Goal: Information Seeking & Learning: Learn about a topic

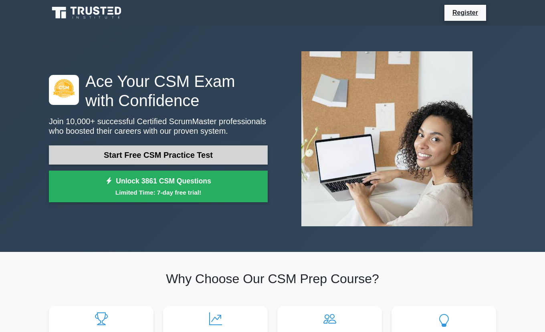
click at [163, 150] on link "Start Free CSM Practice Test" at bounding box center [158, 155] width 219 height 19
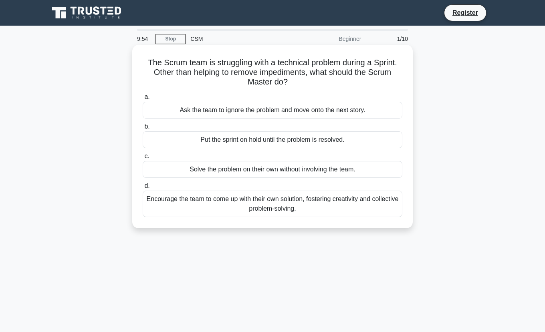
click at [233, 170] on div "Solve the problem on their own without involving the team." at bounding box center [273, 169] width 260 height 17
click at [146, 155] on span "c." at bounding box center [146, 156] width 5 height 7
click at [143, 155] on input "c. Solve the problem on their own without involving the team." at bounding box center [143, 156] width 0 height 5
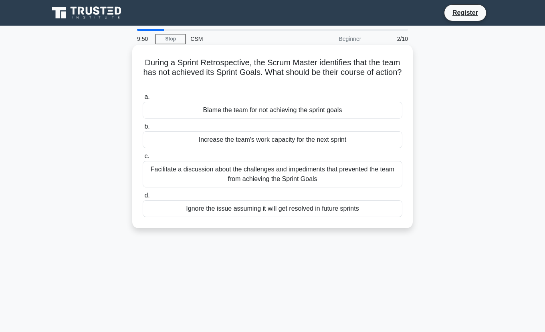
click at [150, 193] on label "d. Ignore the issue assuming it will get resolved in future sprints" at bounding box center [273, 204] width 260 height 26
click at [143, 193] on input "d. Ignore the issue assuming it will get resolved in future sprints" at bounding box center [143, 195] width 0 height 5
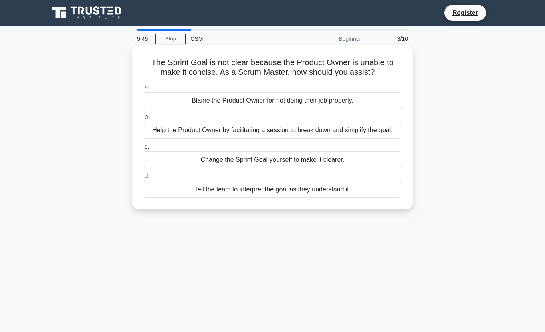
click at [223, 192] on div "Tell the team to interpret the goal as they understand it." at bounding box center [273, 189] width 260 height 17
click at [143, 179] on input "d. Tell the team to interpret the goal as they understand it." at bounding box center [143, 176] width 0 height 5
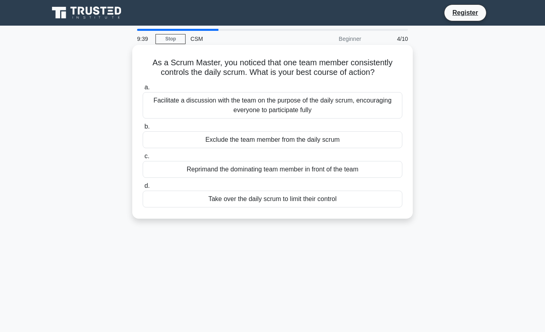
click at [300, 133] on div "Exclude the team member from the daily scrum" at bounding box center [273, 140] width 260 height 17
click at [143, 130] on input "b. Exclude the team member from the daily scrum" at bounding box center [143, 126] width 0 height 5
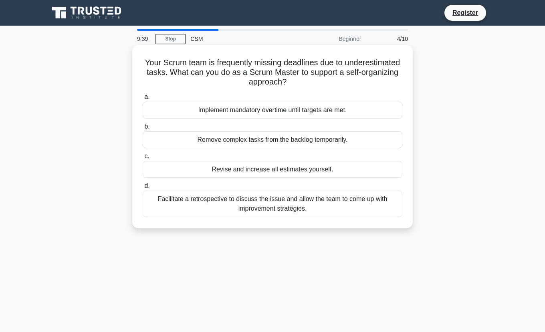
click at [302, 137] on div "Remove complex tasks from the backlog temporarily." at bounding box center [273, 140] width 260 height 17
click at [143, 130] on input "b. Remove complex tasks from the backlog temporarily." at bounding box center [143, 126] width 0 height 5
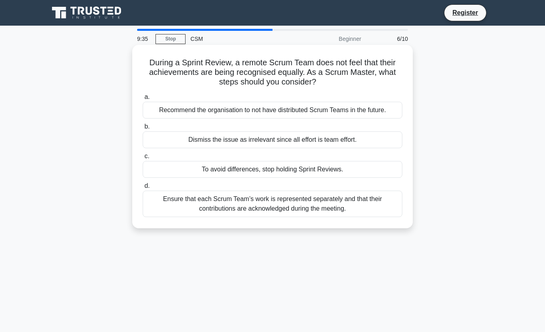
click at [216, 113] on div "Recommend the organisation to not have distributed Scrum Teams in the future." at bounding box center [273, 110] width 260 height 17
click at [183, 139] on div "Dismiss the issue as irrelevant since all effort is team effort." at bounding box center [273, 140] width 260 height 17
click at [143, 130] on input "b. Dismiss the issue as irrelevant since all effort is team effort." at bounding box center [143, 126] width 0 height 5
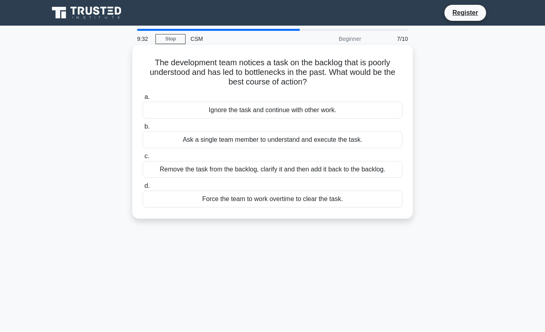
click at [170, 138] on div "Ask a single team member to understand and execute the task." at bounding box center [273, 140] width 260 height 17
click at [143, 130] on input "b. Ask a single team member to understand and execute the task." at bounding box center [143, 126] width 0 height 5
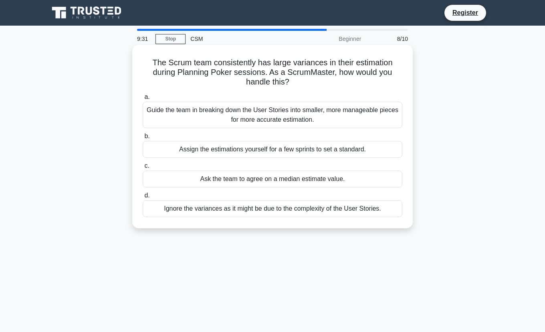
click at [177, 173] on div "Ask the team to agree on a median estimate value." at bounding box center [273, 179] width 260 height 17
click at [143, 169] on input "c. Ask the team to agree on a median estimate value." at bounding box center [143, 166] width 0 height 5
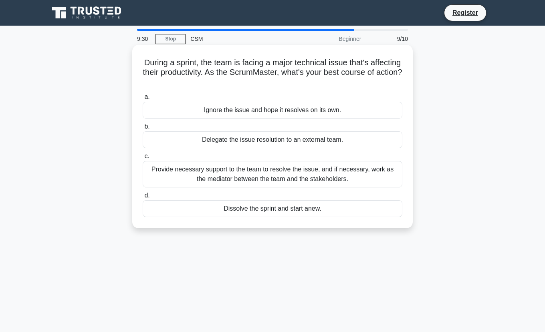
click at [166, 140] on div "Delegate the issue resolution to an external team." at bounding box center [273, 140] width 260 height 17
click at [143, 130] on input "b. Delegate the issue resolution to an external team." at bounding box center [143, 126] width 0 height 5
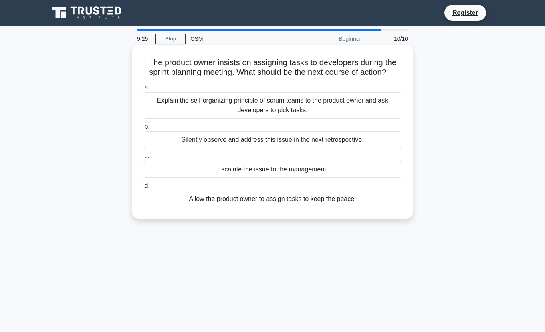
click at [199, 195] on div "Allow the product owner to assign tasks to keep the peace." at bounding box center [273, 199] width 260 height 17
click at [143, 189] on input "d. Allow the product owner to assign tasks to keep the peace." at bounding box center [143, 186] width 0 height 5
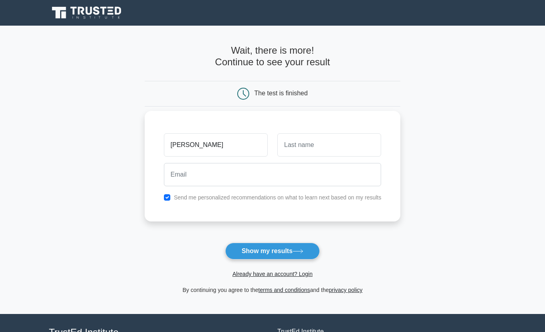
type input "[PERSON_NAME]"
click at [292, 149] on input "text" at bounding box center [330, 145] width 104 height 23
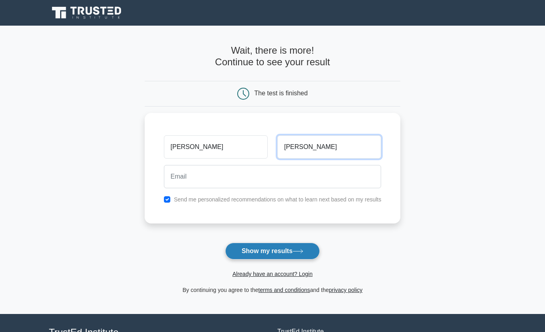
type input "[PERSON_NAME]"
click at [308, 248] on button "Show my results" at bounding box center [272, 251] width 95 height 17
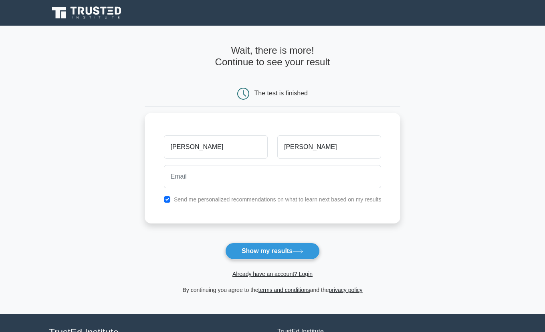
drag, startPoint x: 378, startPoint y: 117, endPoint x: 416, endPoint y: 121, distance: 38.3
click at [383, 117] on div "[PERSON_NAME][GEOGRAPHIC_DATA] Send me personalized recommendations on what to …" at bounding box center [273, 168] width 256 height 111
click at [425, 121] on main "Wait, there is more! Continue to see your result The test is finished [PERSON_N…" at bounding box center [272, 170] width 545 height 289
click at [429, 120] on main "Wait, there is more! Continue to see your result The test is finished [PERSON_N…" at bounding box center [272, 170] width 545 height 289
